Goal: Information Seeking & Learning: Learn about a topic

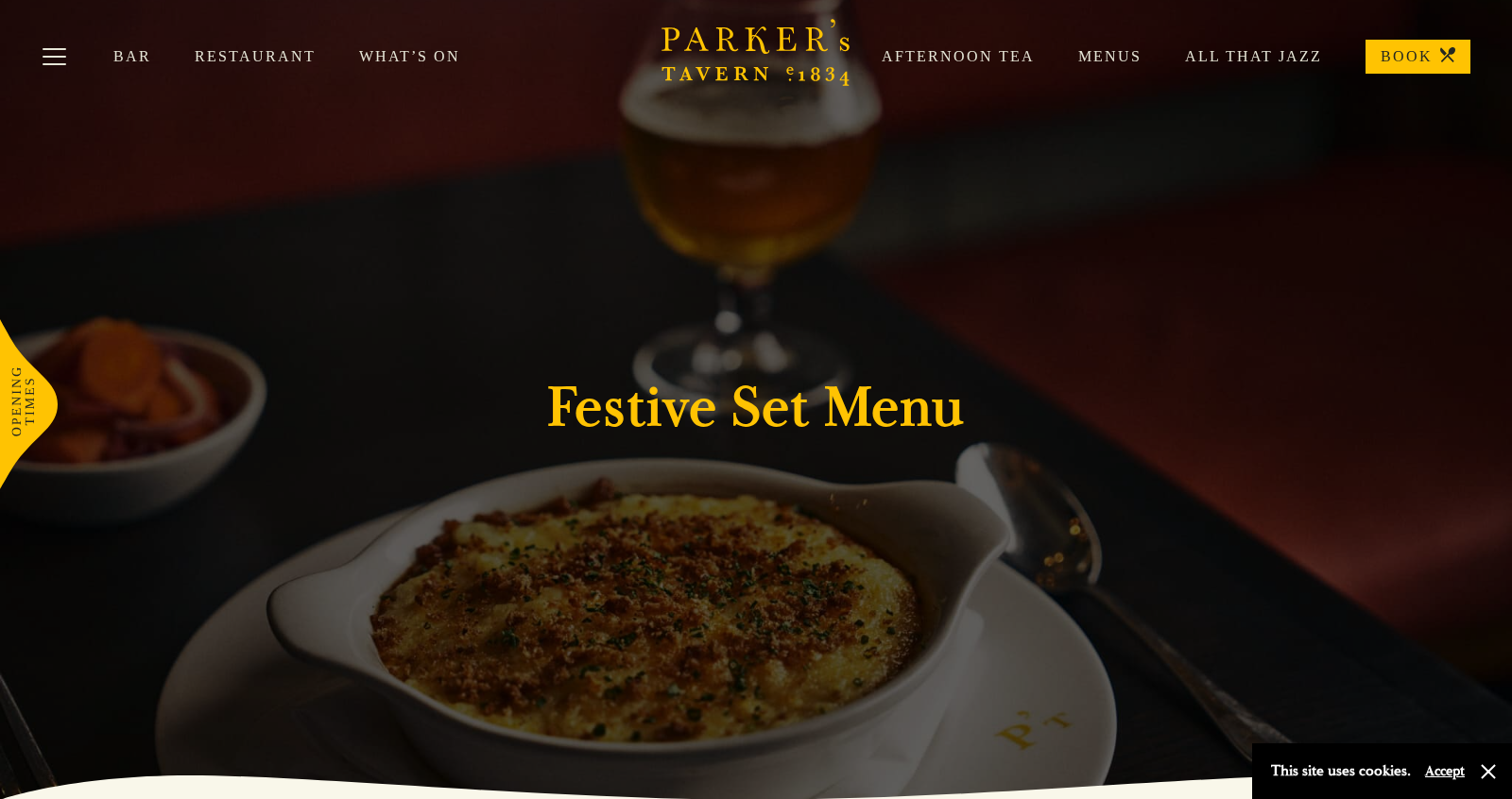
drag, startPoint x: 1510, startPoint y: 99, endPoint x: 1511, endPoint y: 113, distance: 14.0
click at [1511, 113] on div "Bar Restaurant What’s On Afternoon Tea Menus All That Jazz BOOK" at bounding box center [756, 56] width 1512 height 114
click at [1106, 56] on link "Menus" at bounding box center [1088, 56] width 107 height 19
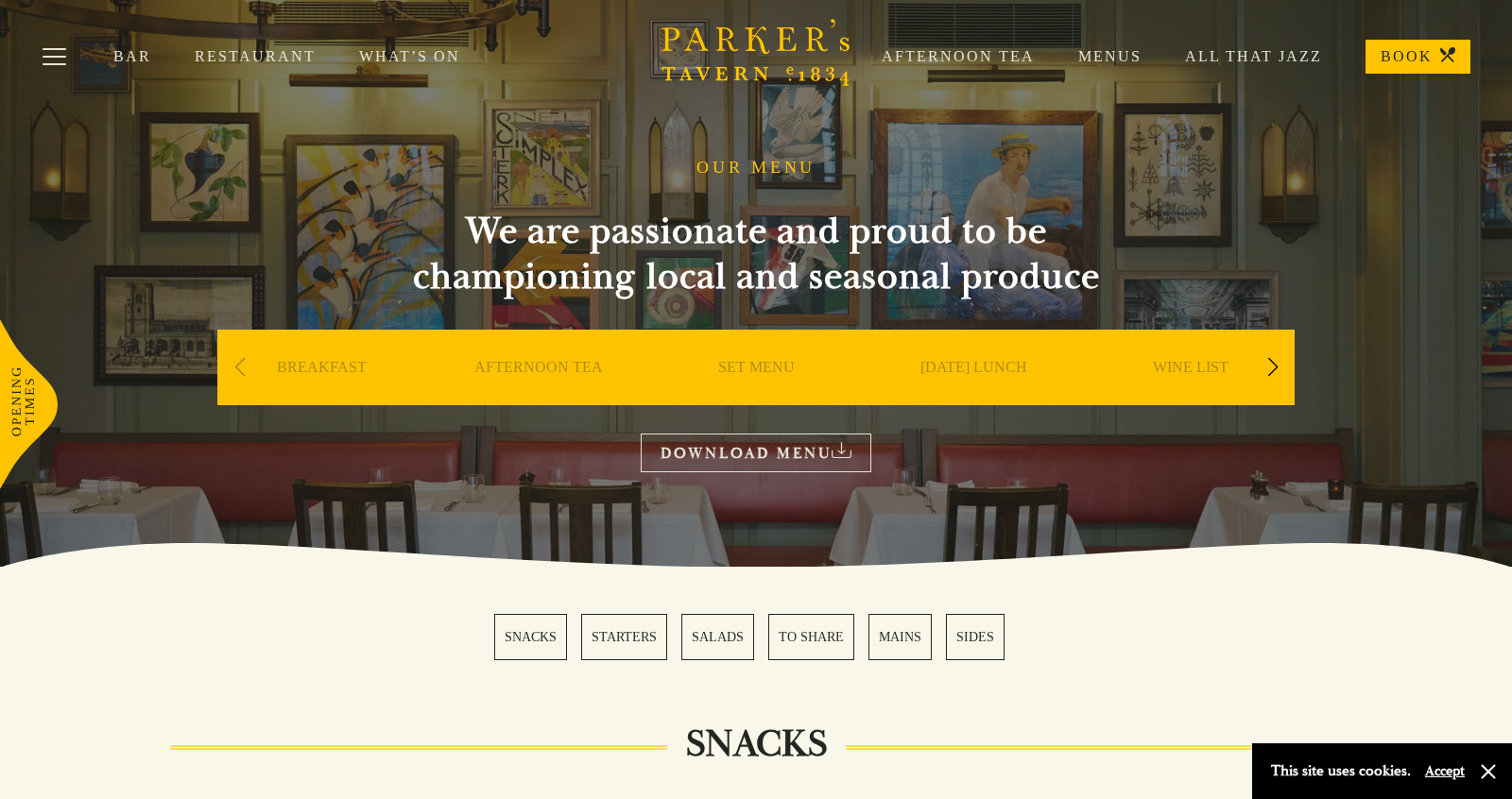
drag, startPoint x: 1507, startPoint y: 103, endPoint x: 1505, endPoint y: 156, distance: 53.0
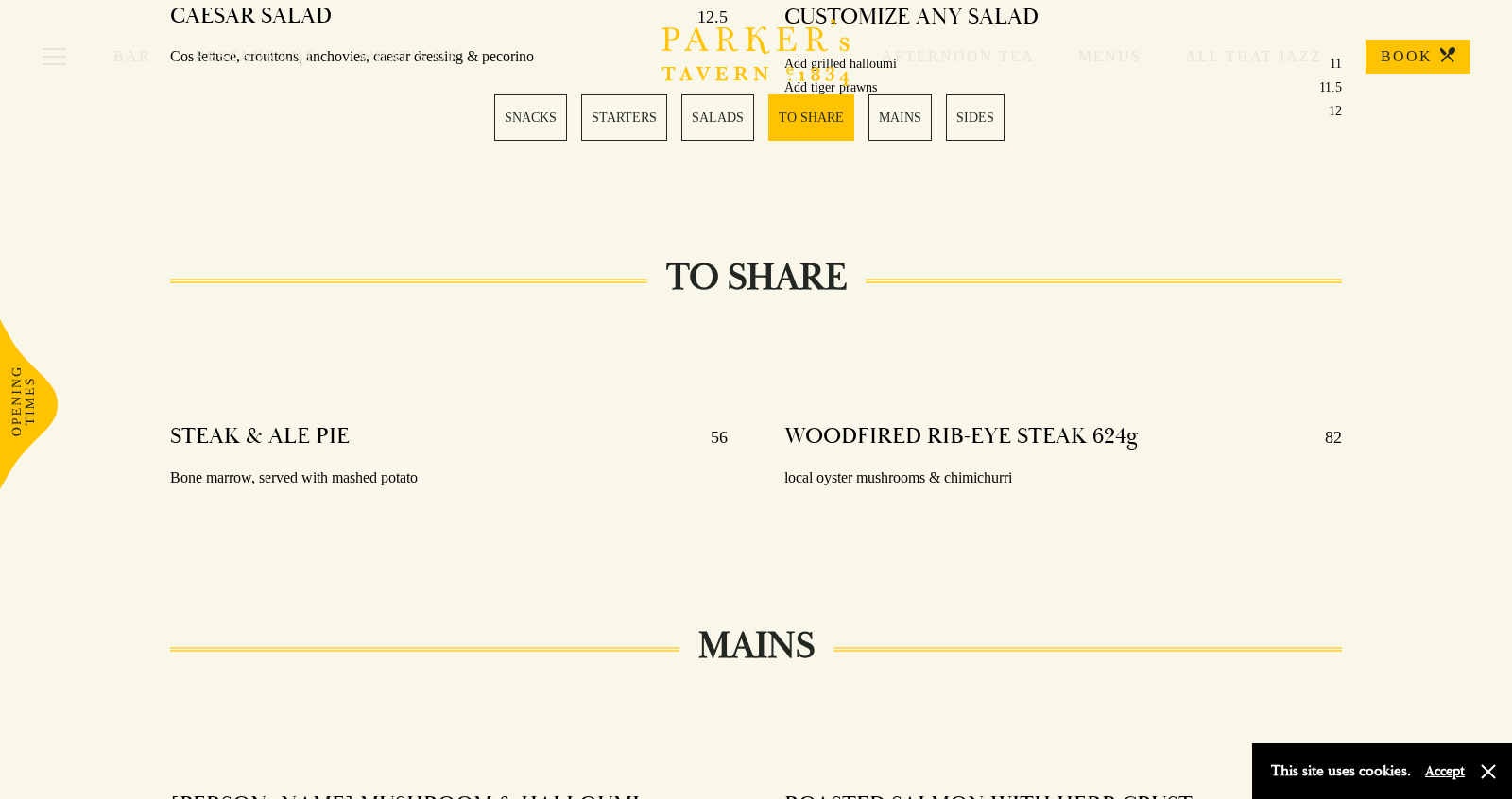
scroll to position [2662, 0]
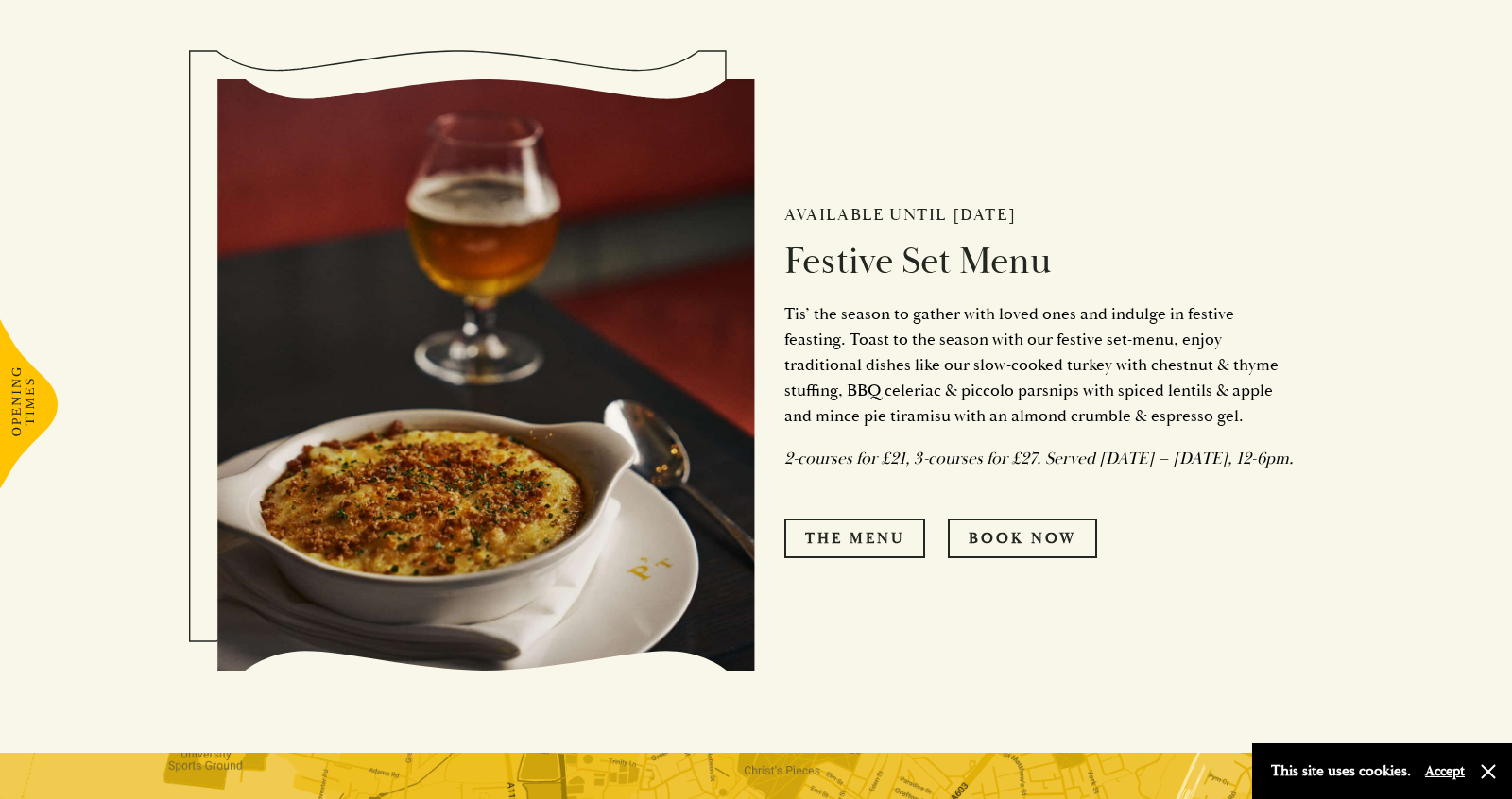
scroll to position [855, 0]
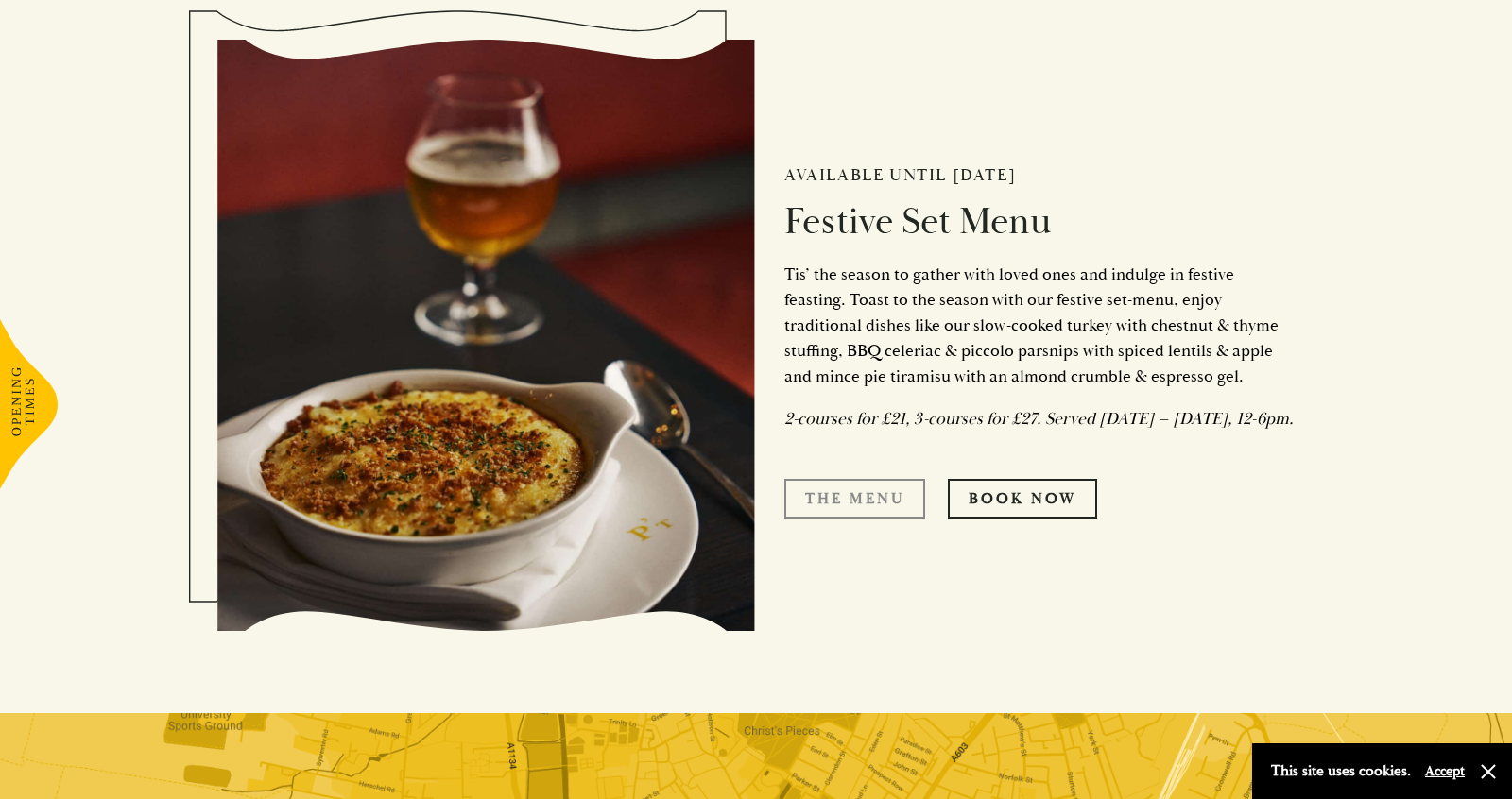
click at [851, 512] on link "The Menu" at bounding box center [855, 499] width 141 height 39
